Goal: Check status: Check status

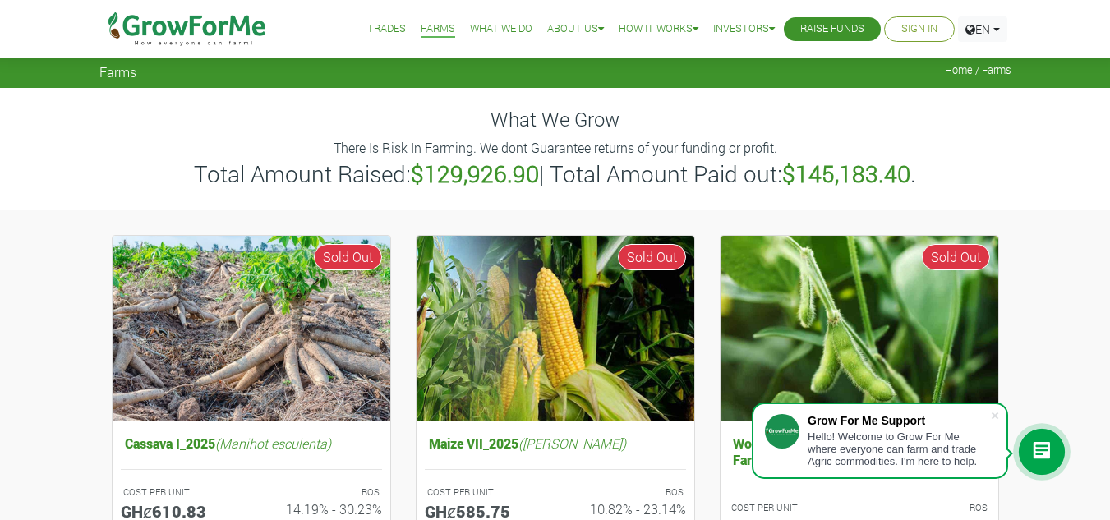
click at [381, 25] on link "Trades" at bounding box center [386, 29] width 39 height 17
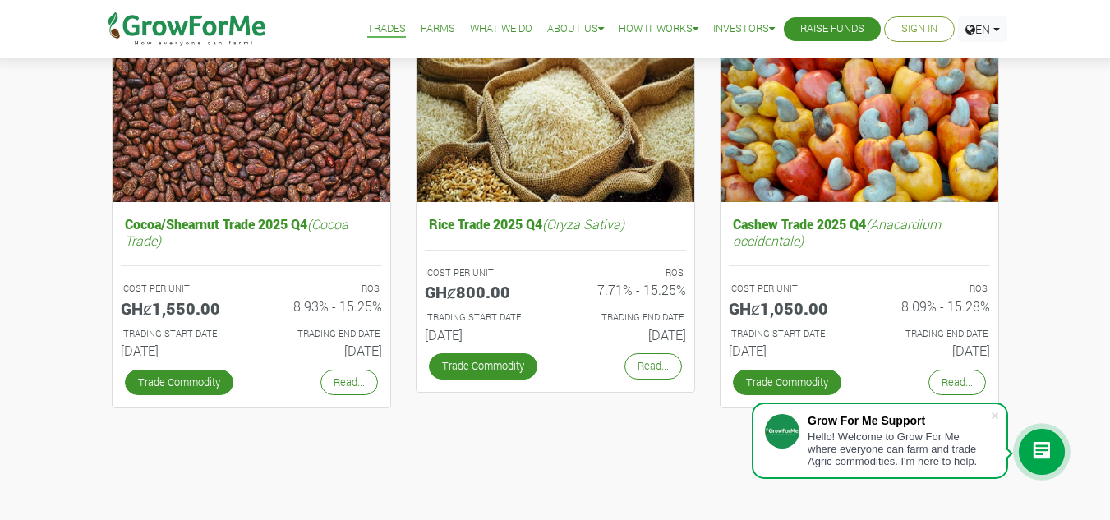
scroll to position [258, 0]
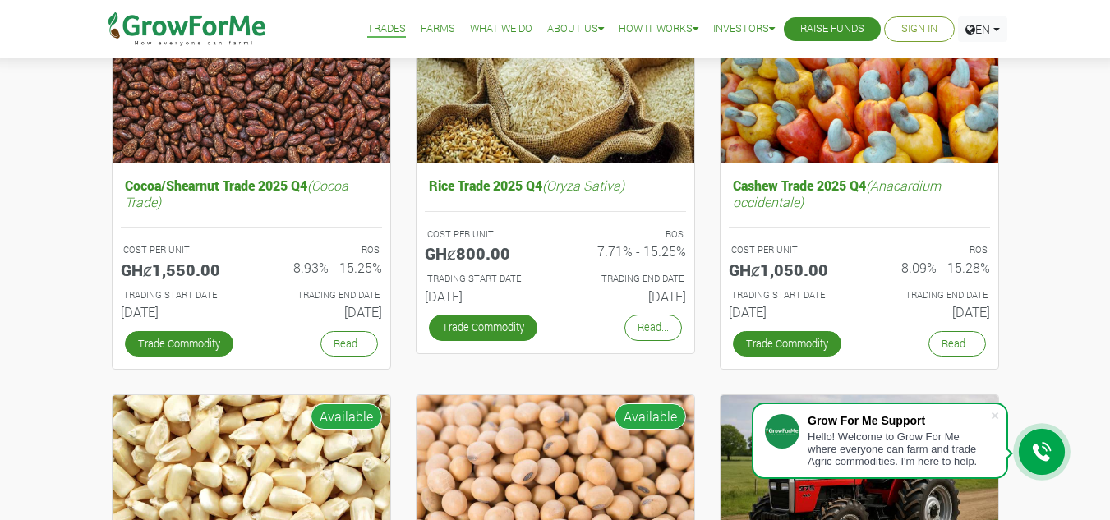
click at [906, 34] on link "Sign In" at bounding box center [919, 29] width 36 height 17
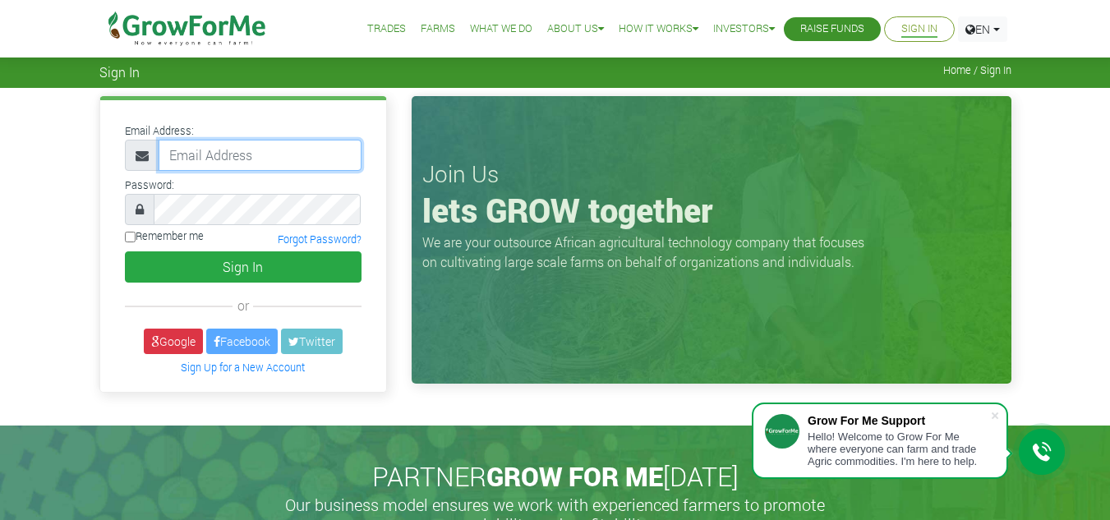
click at [230, 154] on input "email" at bounding box center [260, 155] width 203 height 31
type input "233240993294@growforme.com"
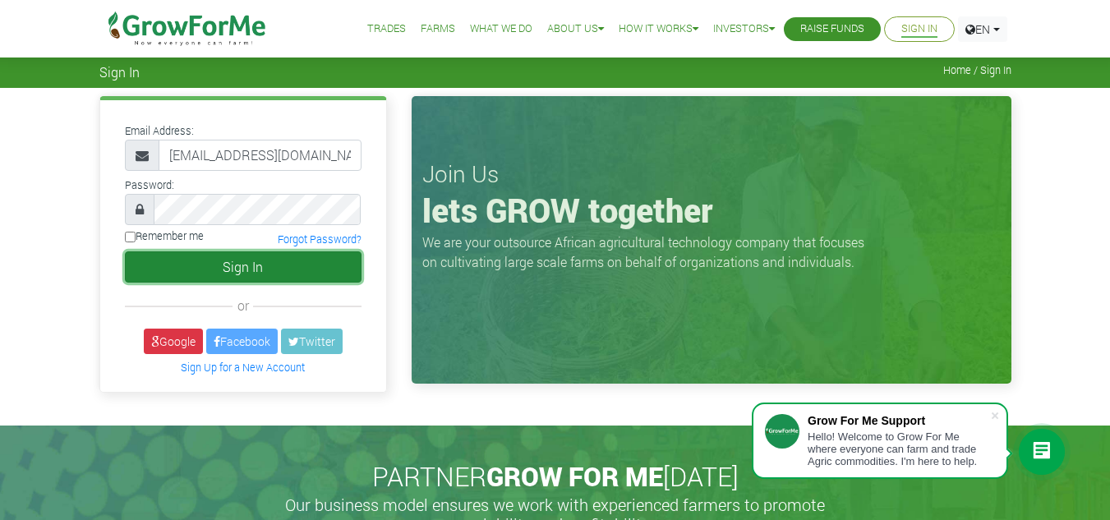
click at [237, 264] on button "Sign In" at bounding box center [243, 266] width 237 height 31
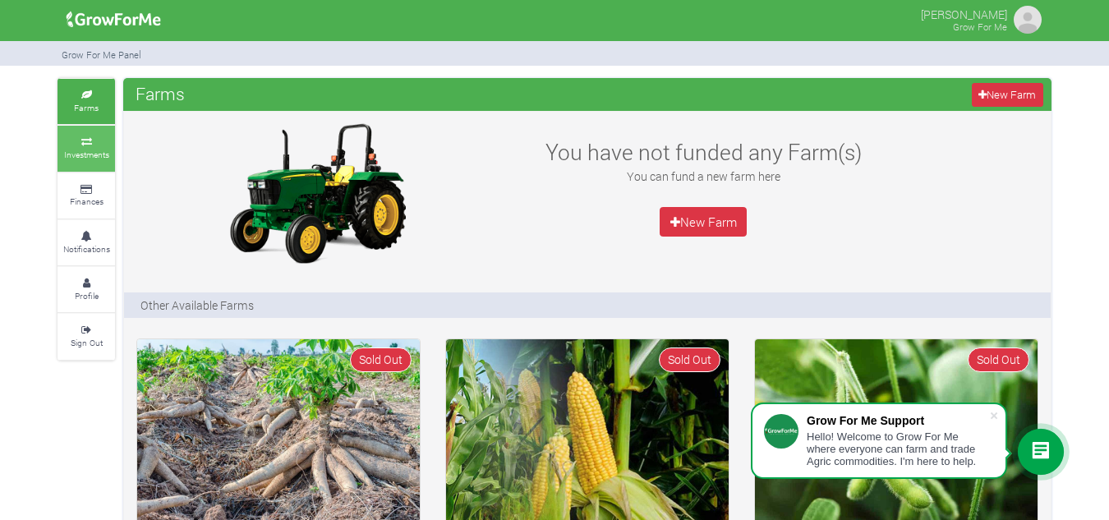
click at [90, 151] on small "Investments" at bounding box center [86, 154] width 45 height 11
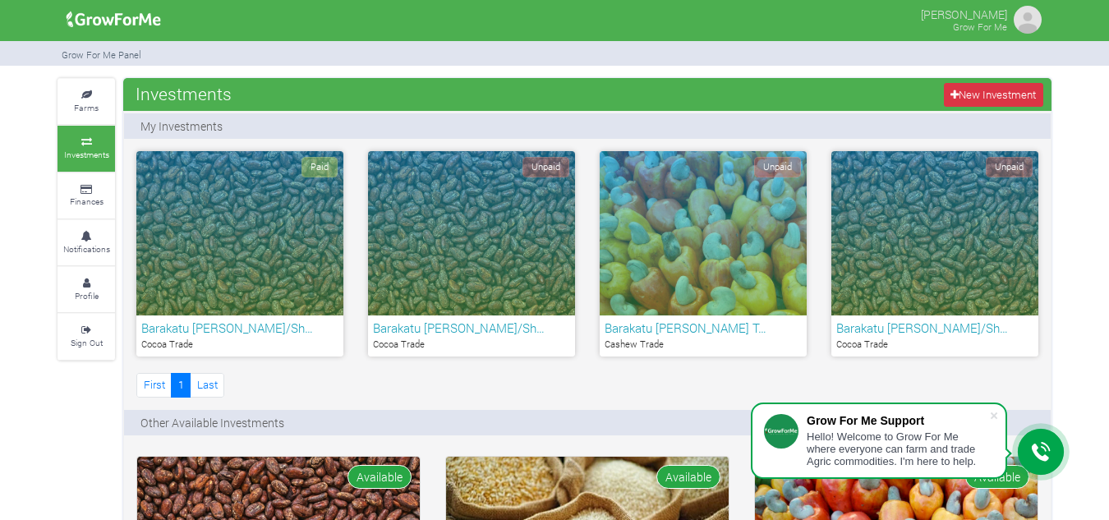
click at [287, 257] on div "Paid" at bounding box center [239, 233] width 207 height 164
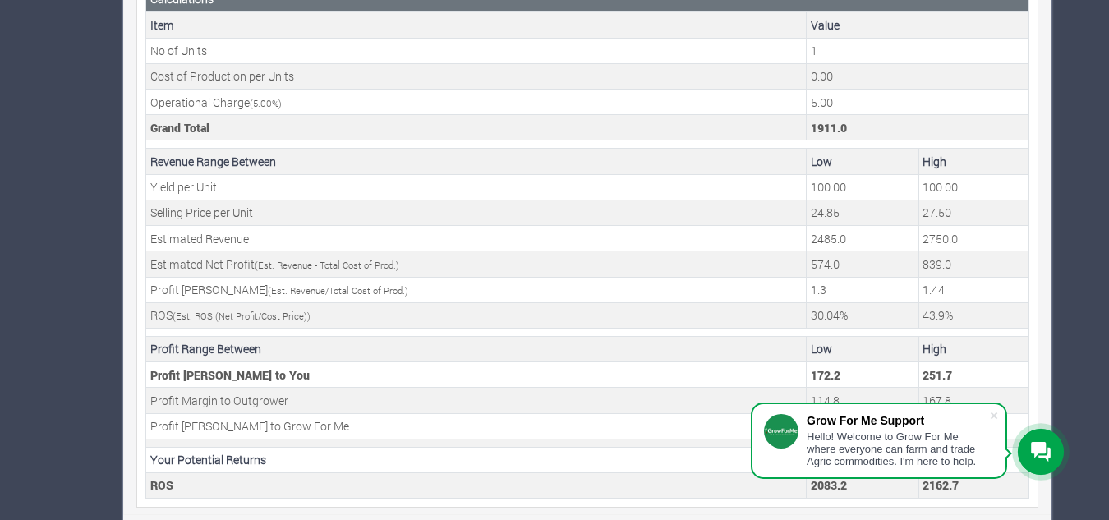
scroll to position [622, 0]
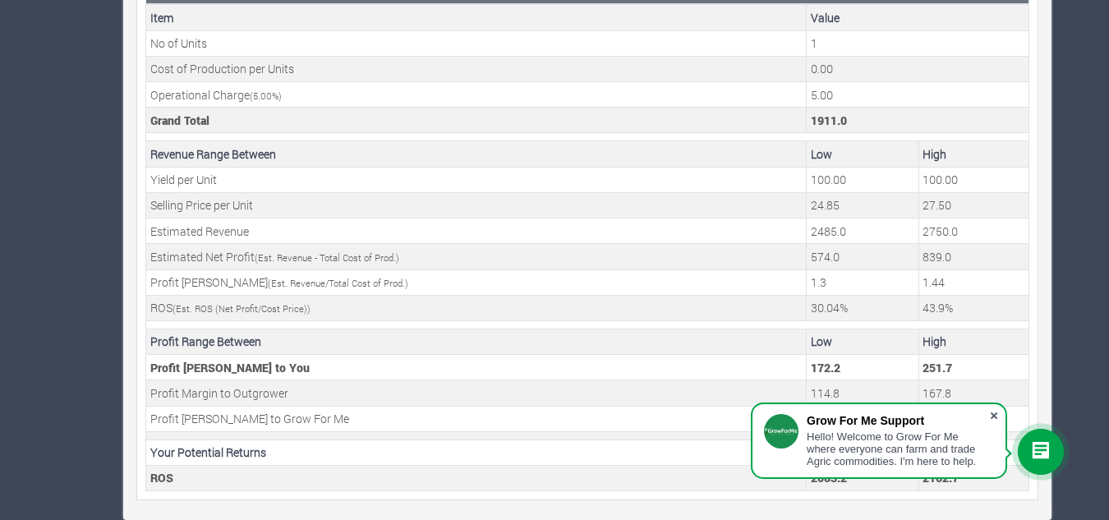
click at [991, 415] on span at bounding box center [994, 415] width 16 height 16
